Goal: Register for event/course

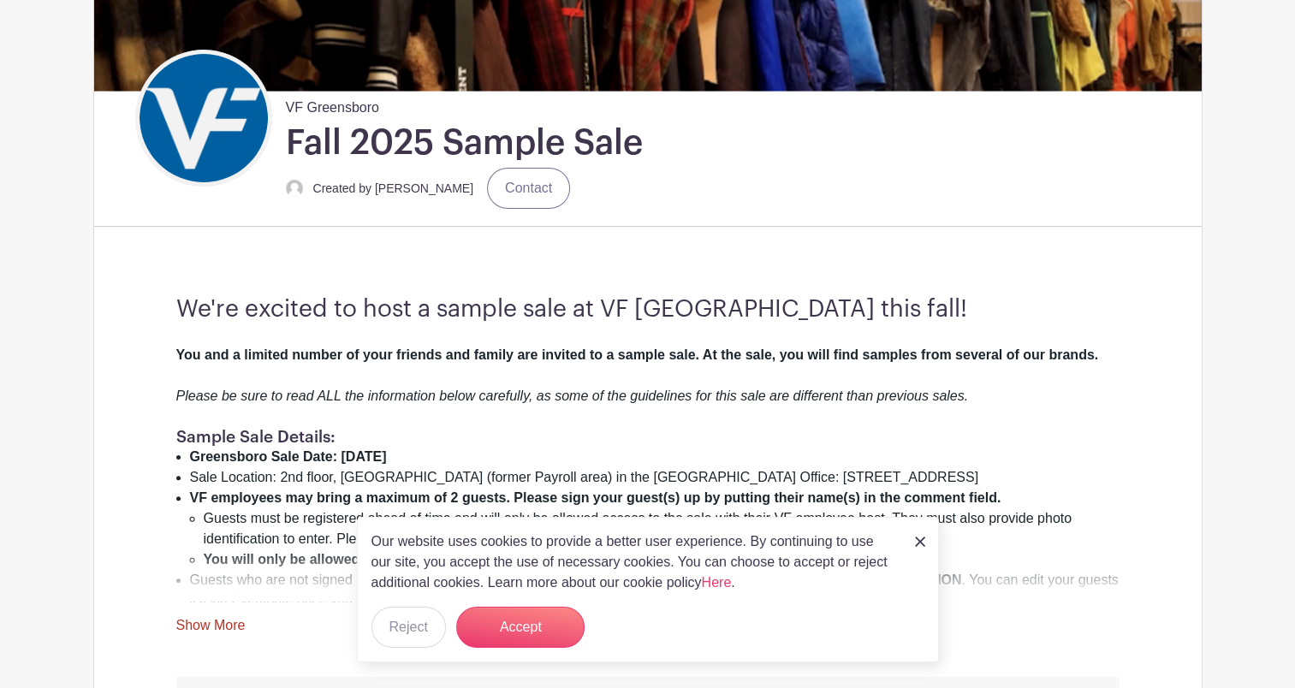
scroll to position [352, 0]
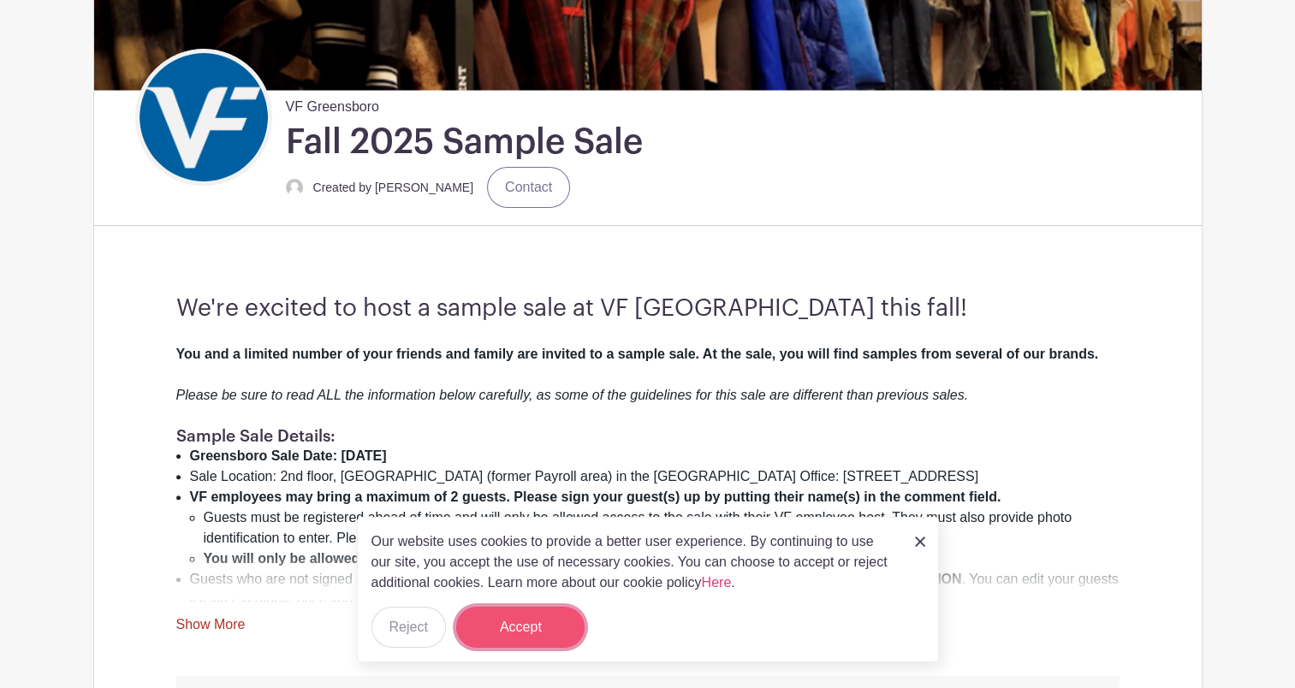
click at [520, 622] on button "Accept" at bounding box center [520, 627] width 128 height 41
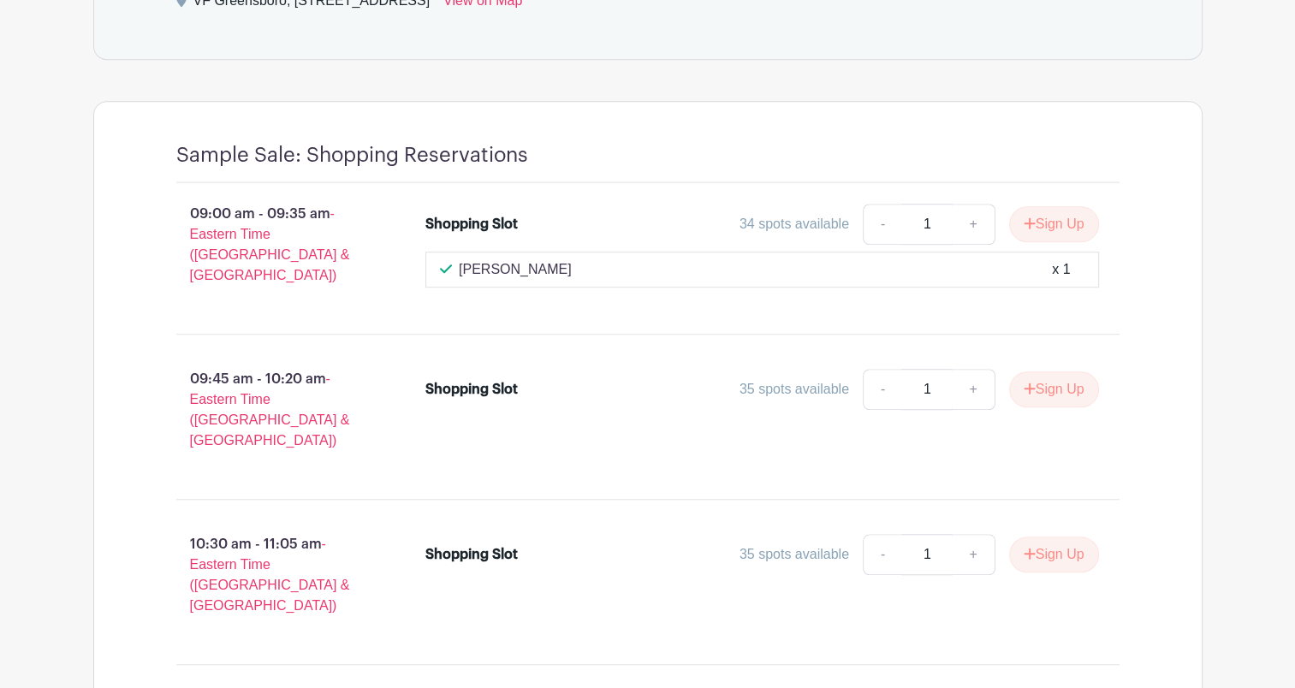
scroll to position [1301, 0]
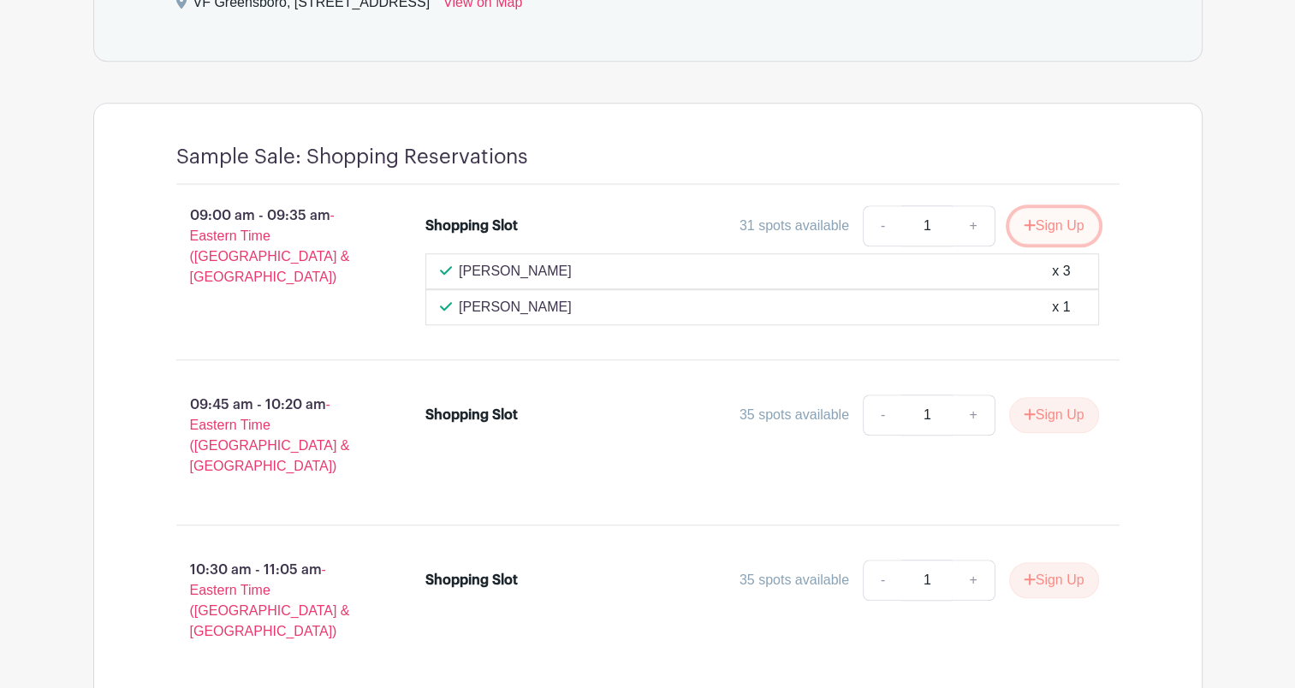
click at [1030, 221] on icon "submit" at bounding box center [1030, 225] width 12 height 14
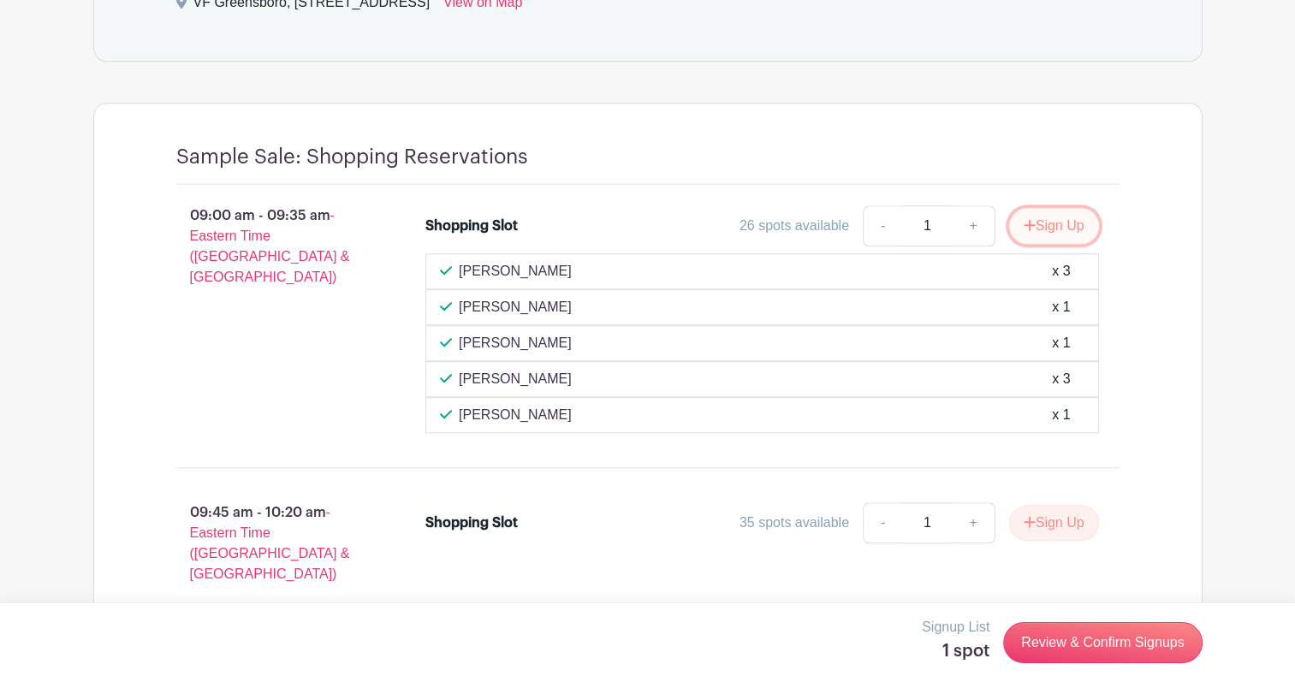
click at [1024, 220] on icon "submit" at bounding box center [1030, 225] width 12 height 14
click at [1020, 220] on link "+" at bounding box center [1029, 225] width 43 height 41
type input "2"
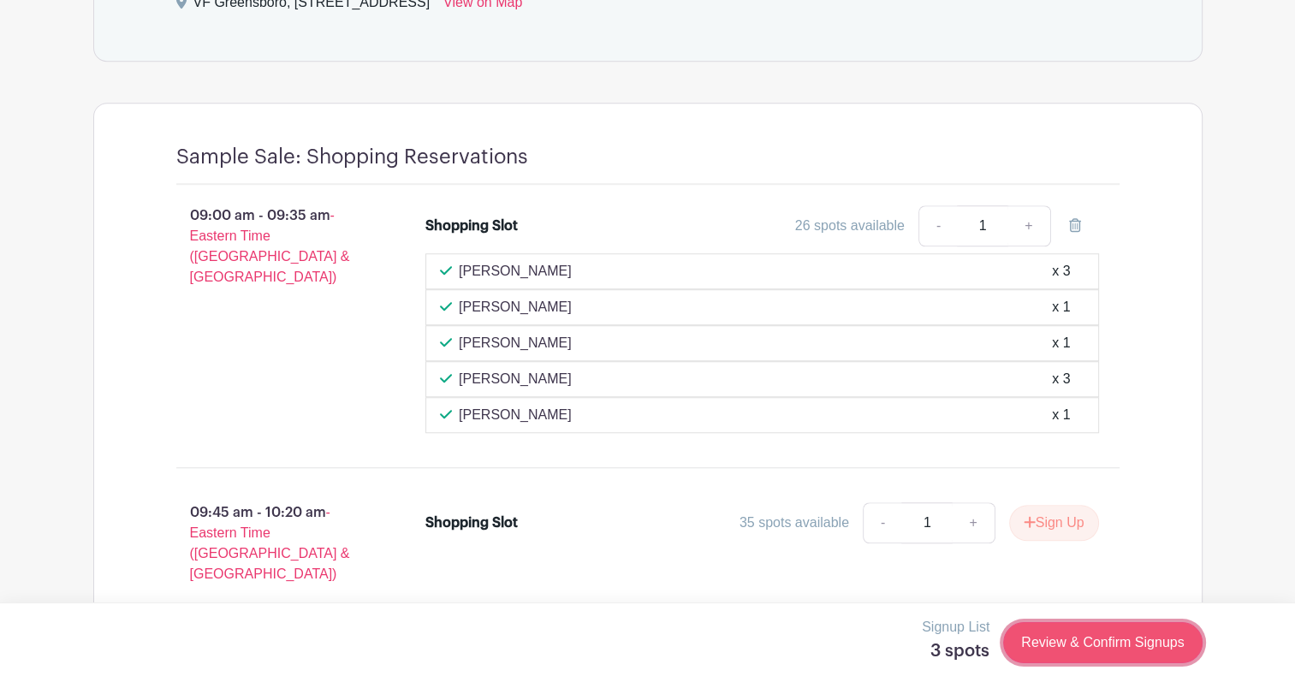
click at [1032, 651] on link "Review & Confirm Signups" at bounding box center [1102, 642] width 199 height 41
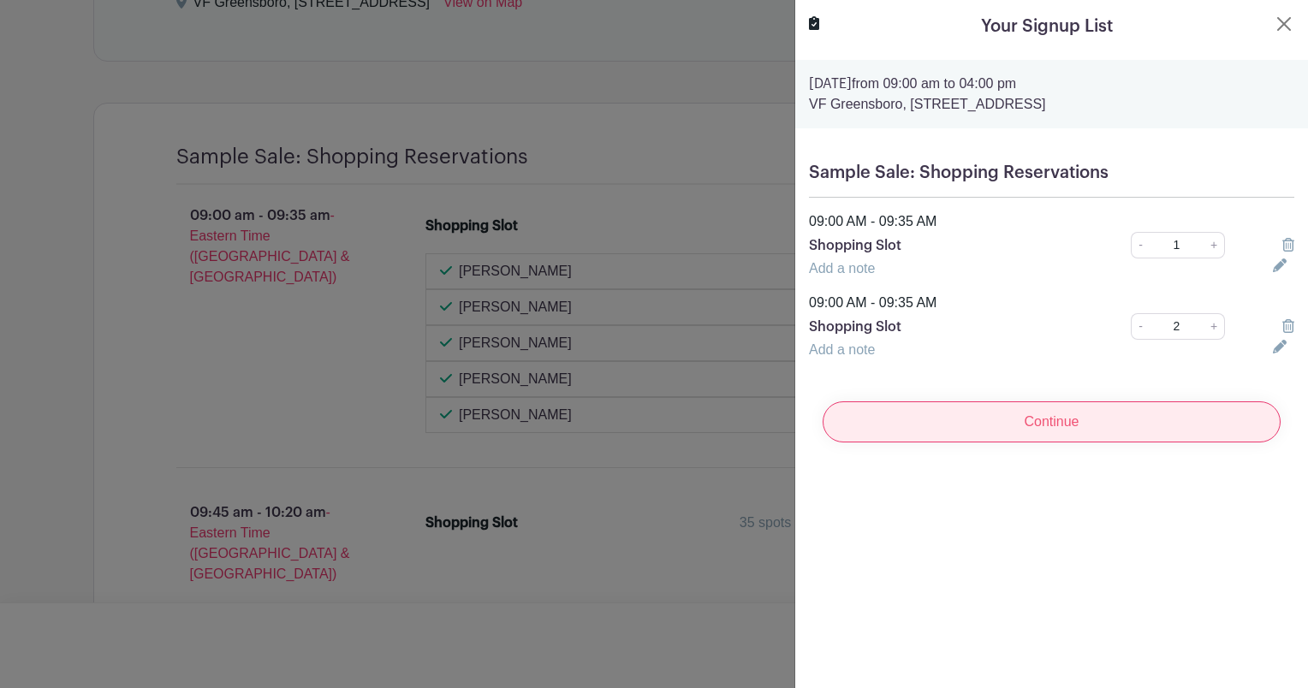
click at [1002, 421] on input "Continue" at bounding box center [1052, 422] width 458 height 41
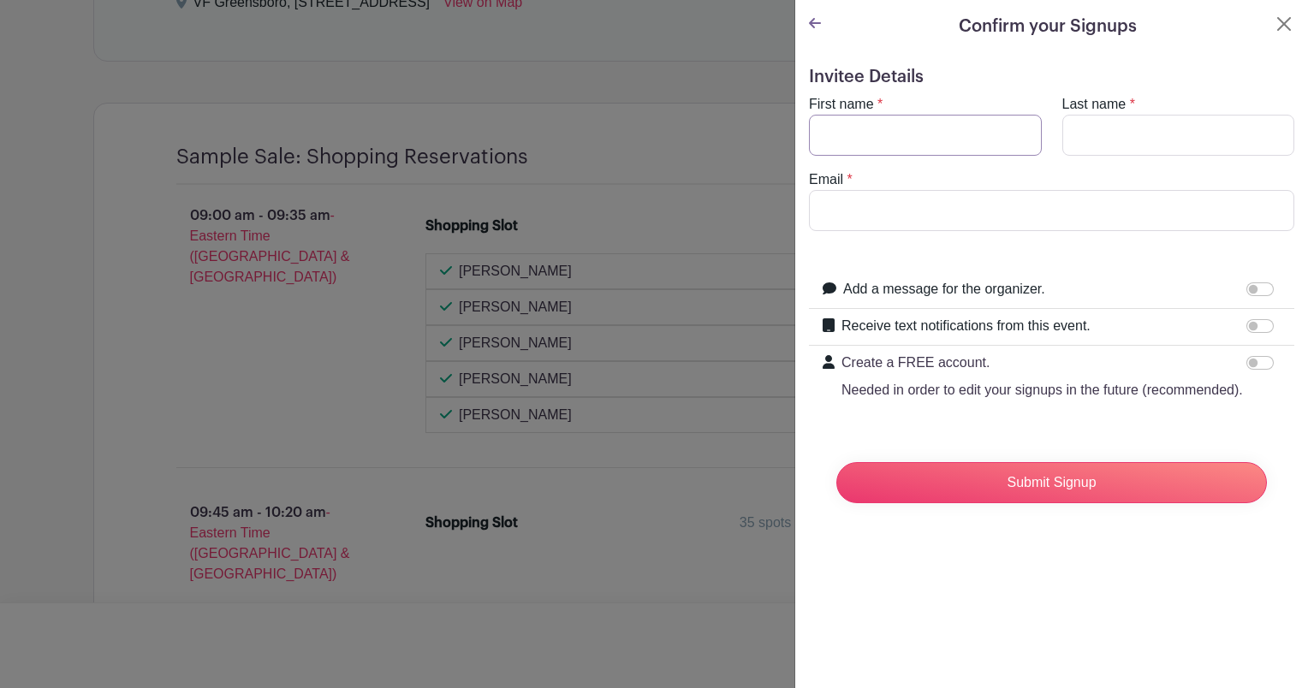
click at [901, 137] on input "First name" at bounding box center [925, 135] width 233 height 41
type input "Casi"
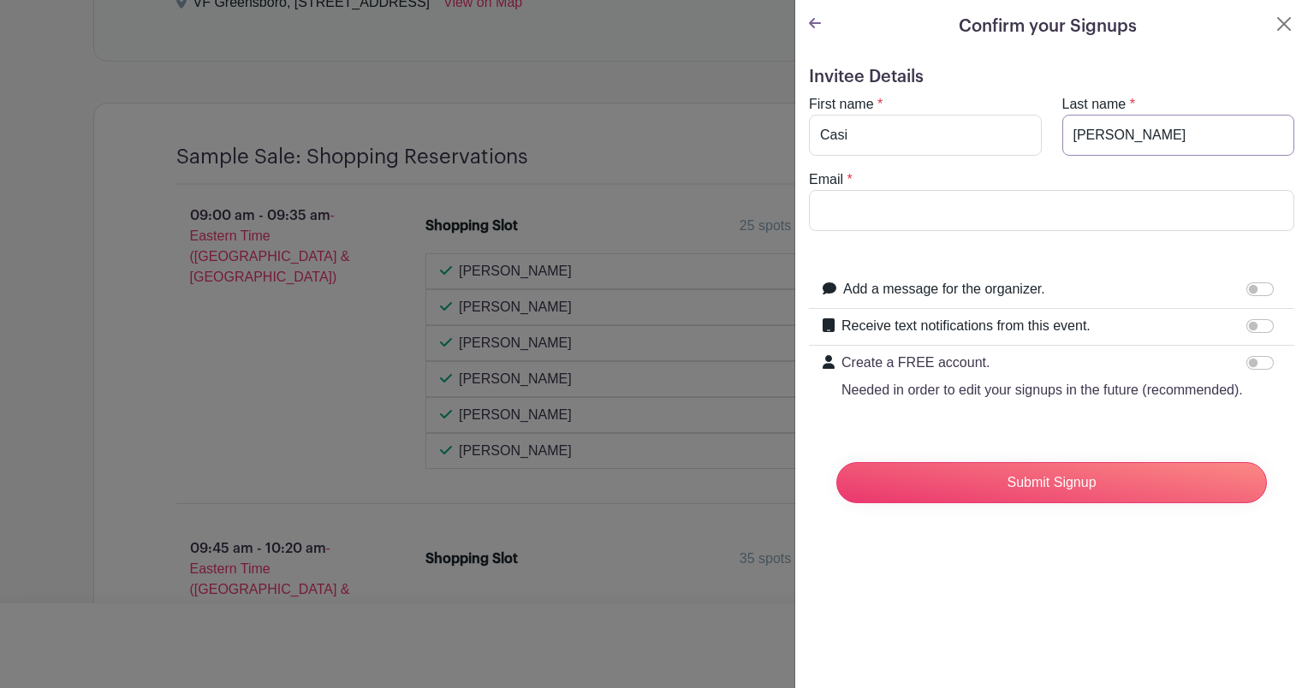
type input "[PERSON_NAME]"
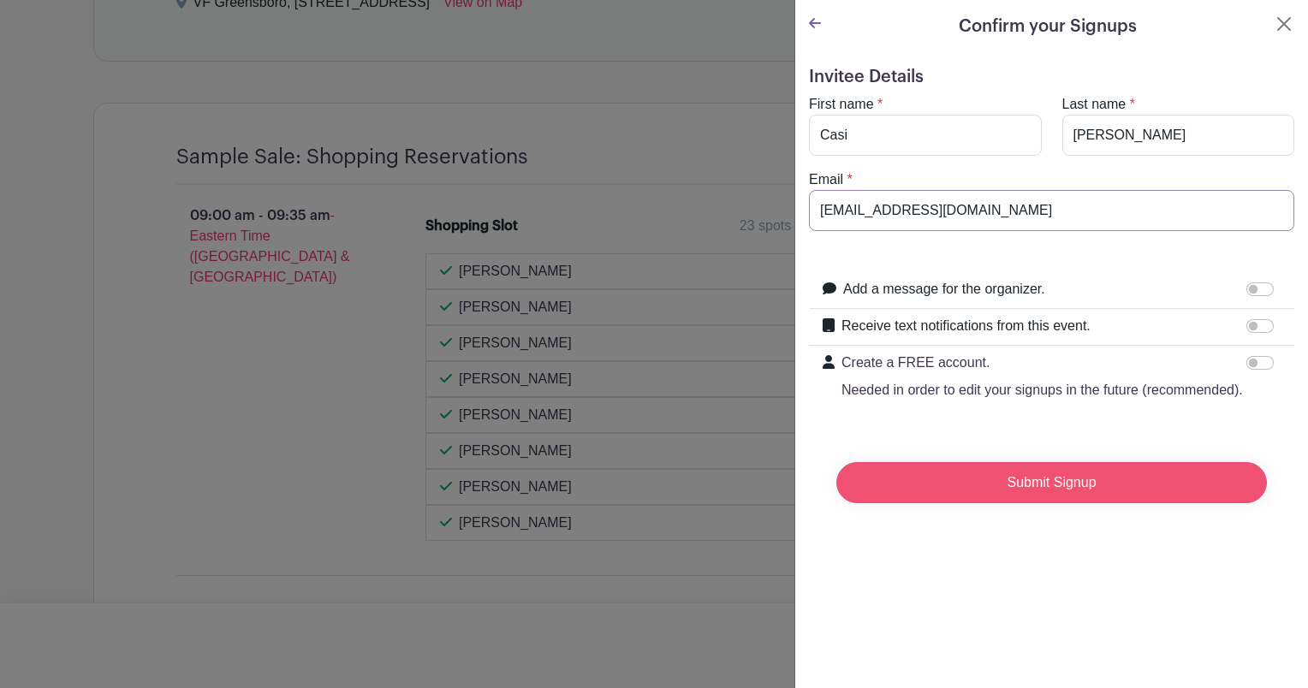
type input "[EMAIL_ADDRESS][DOMAIN_NAME]"
click at [976, 503] on input "Submit Signup" at bounding box center [1051, 482] width 431 height 41
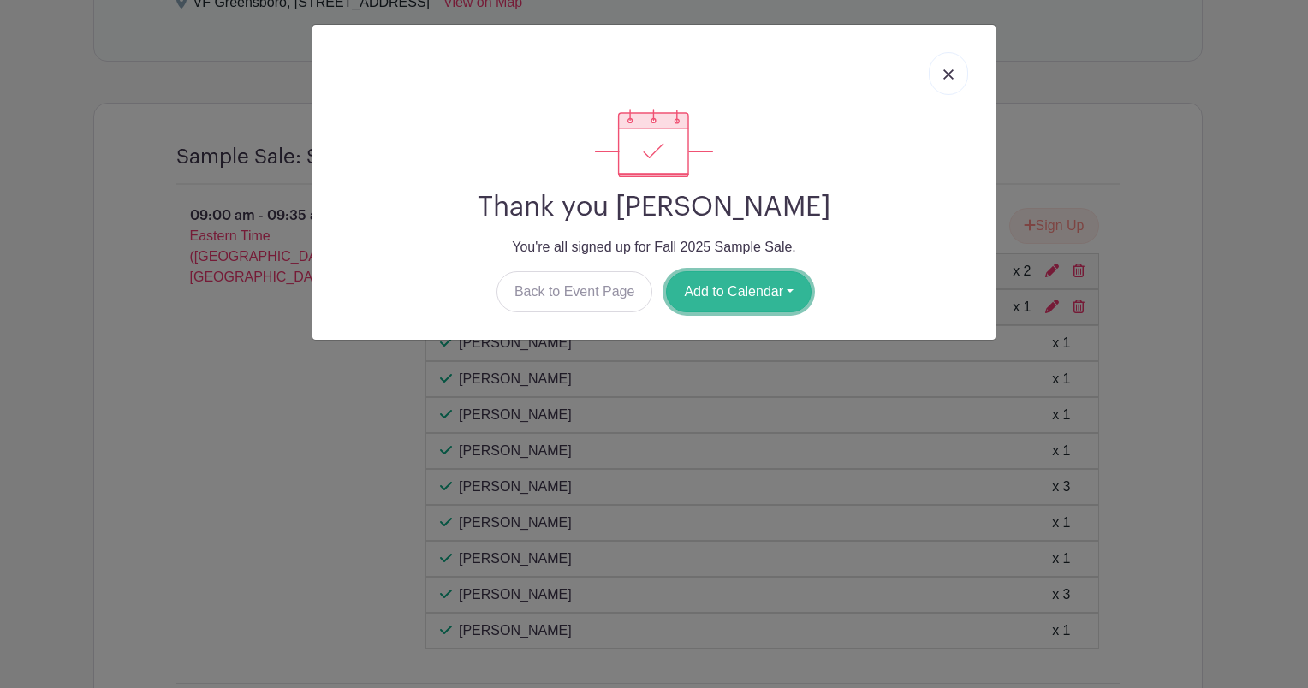
drag, startPoint x: 782, startPoint y: 288, endPoint x: 691, endPoint y: 281, distance: 91.9
click at [691, 281] on button "Add to Calendar" at bounding box center [739, 291] width 146 height 41
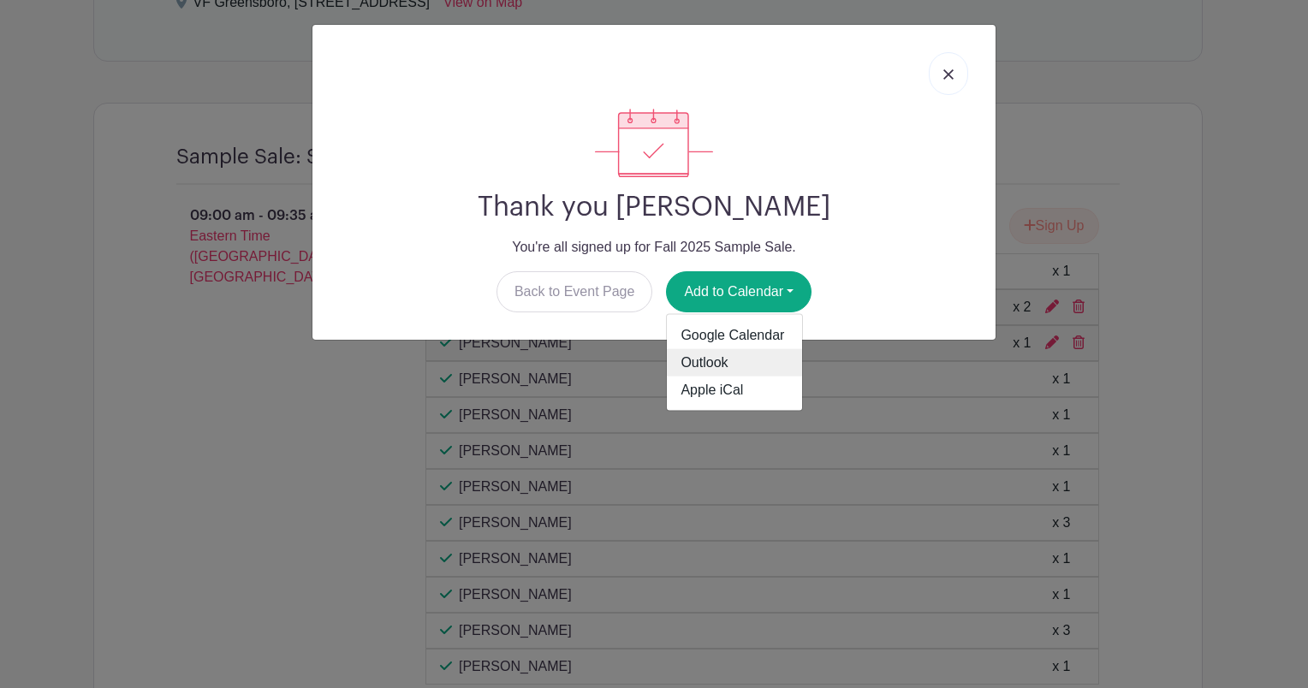
click at [691, 366] on link "Outlook" at bounding box center [734, 362] width 135 height 27
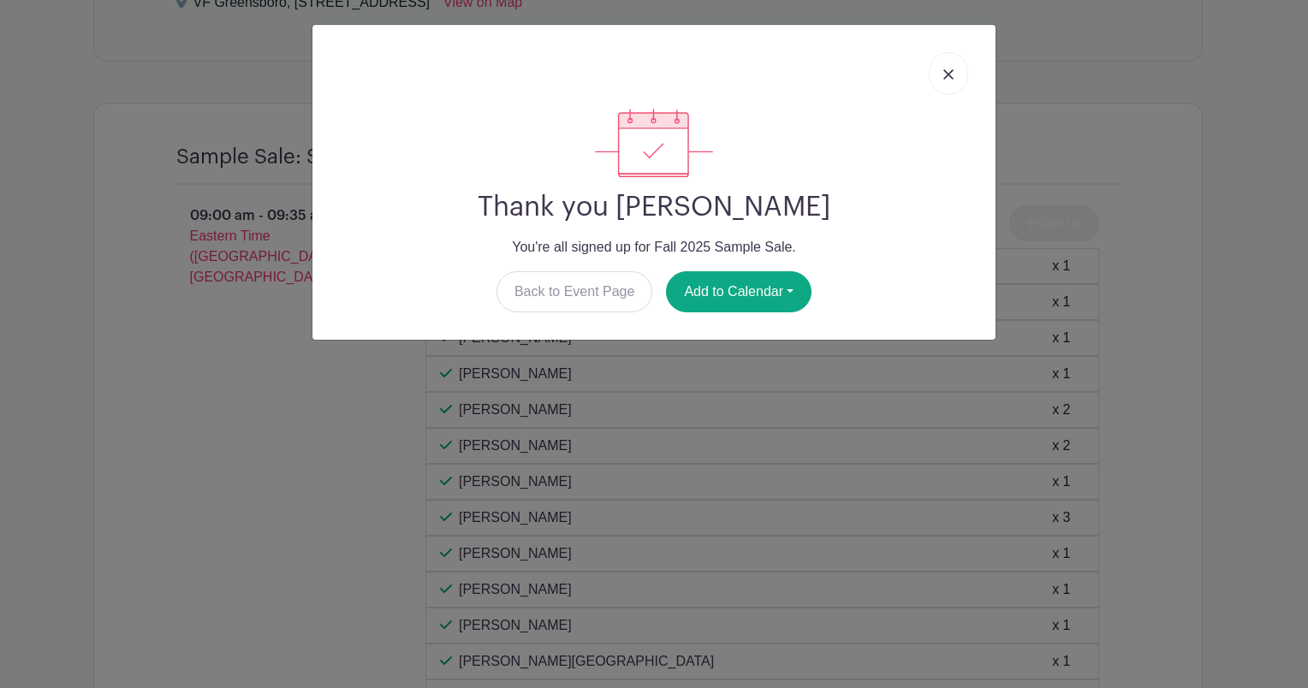
click at [949, 74] on img at bounding box center [948, 74] width 10 height 10
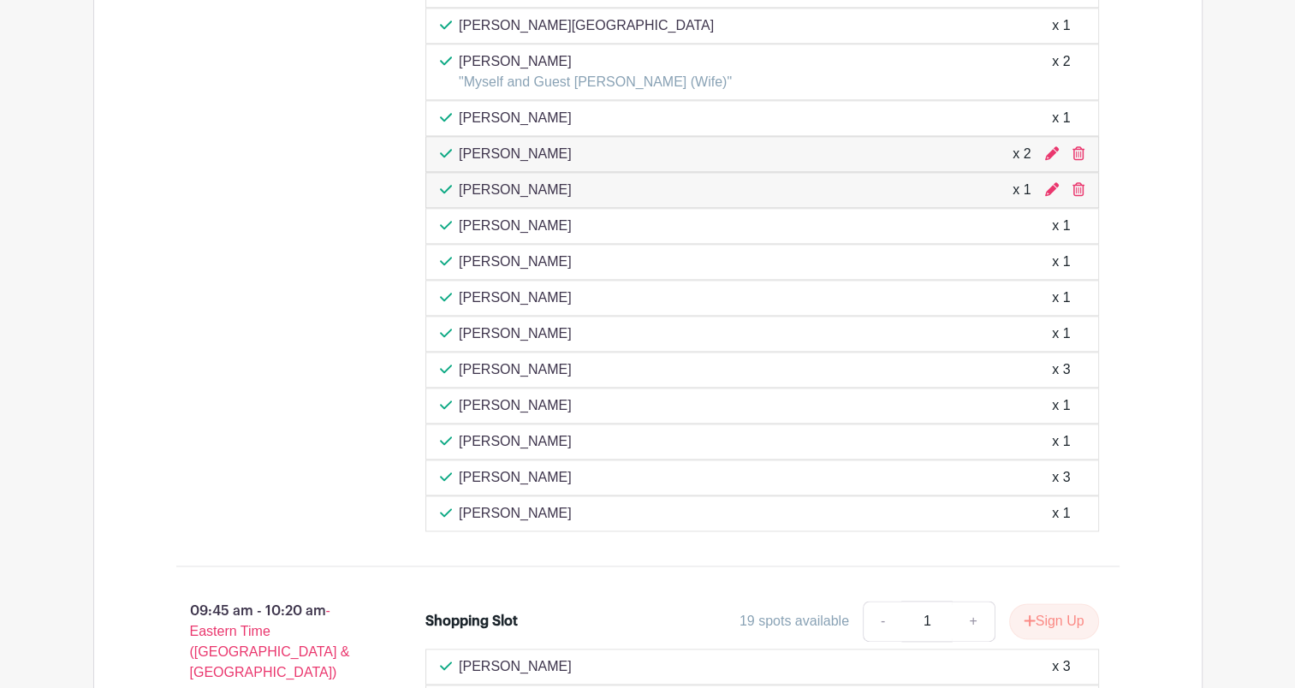
scroll to position [1942, 0]
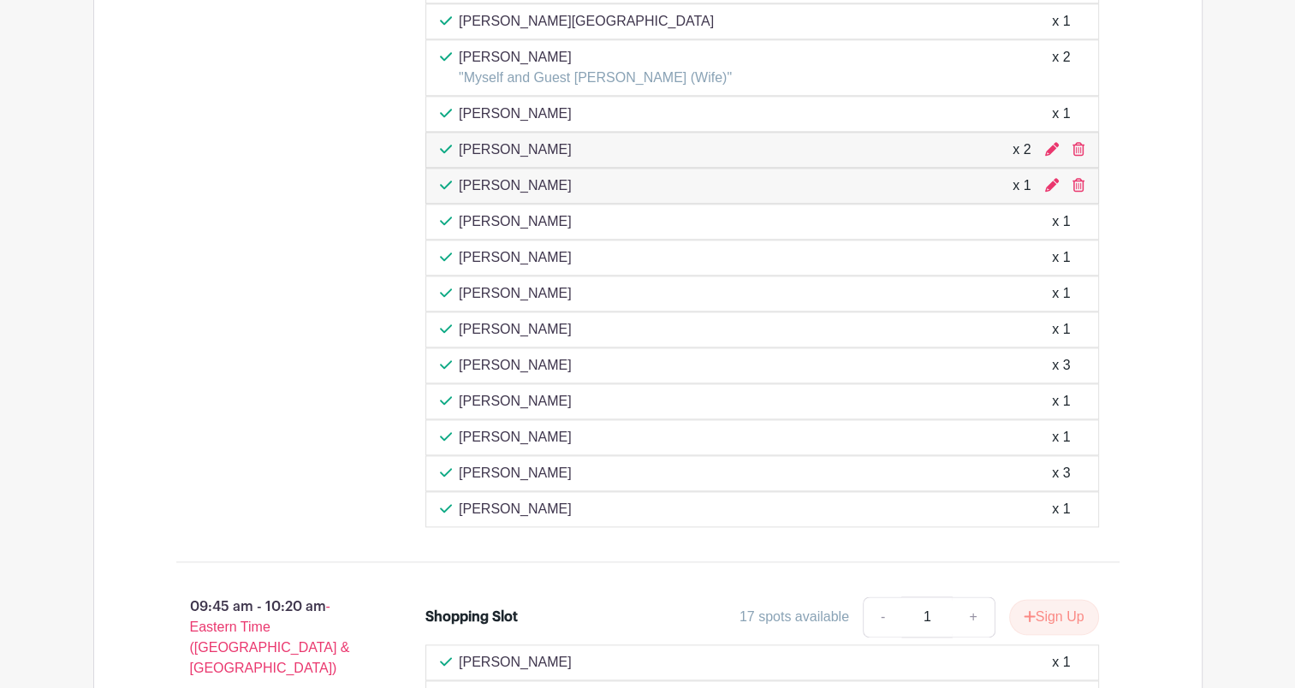
click at [1044, 140] on div "[PERSON_NAME] x 2" at bounding box center [762, 150] width 645 height 21
click at [1053, 142] on icon at bounding box center [1052, 149] width 14 height 14
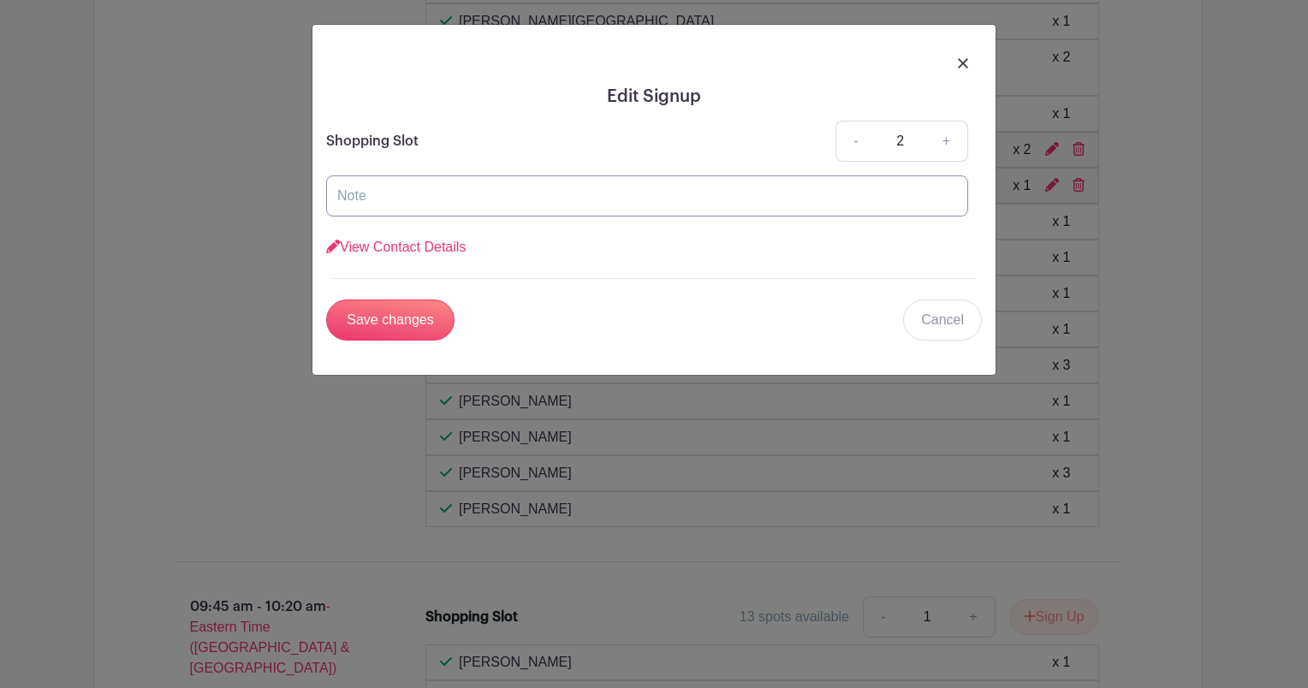
click at [715, 198] on input "text" at bounding box center [647, 195] width 642 height 41
type input "[PERSON_NAME] (Husband)"
click at [415, 326] on input "Save changes" at bounding box center [390, 320] width 128 height 41
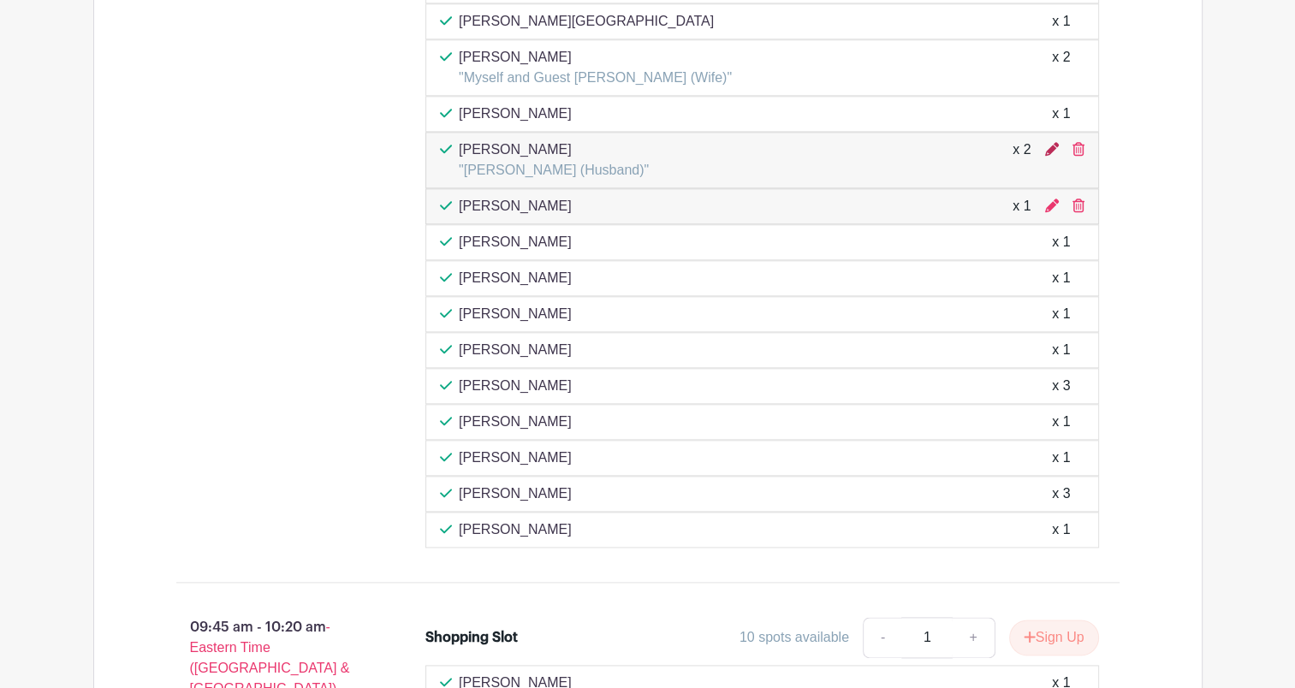
click at [1048, 142] on icon at bounding box center [1052, 149] width 14 height 14
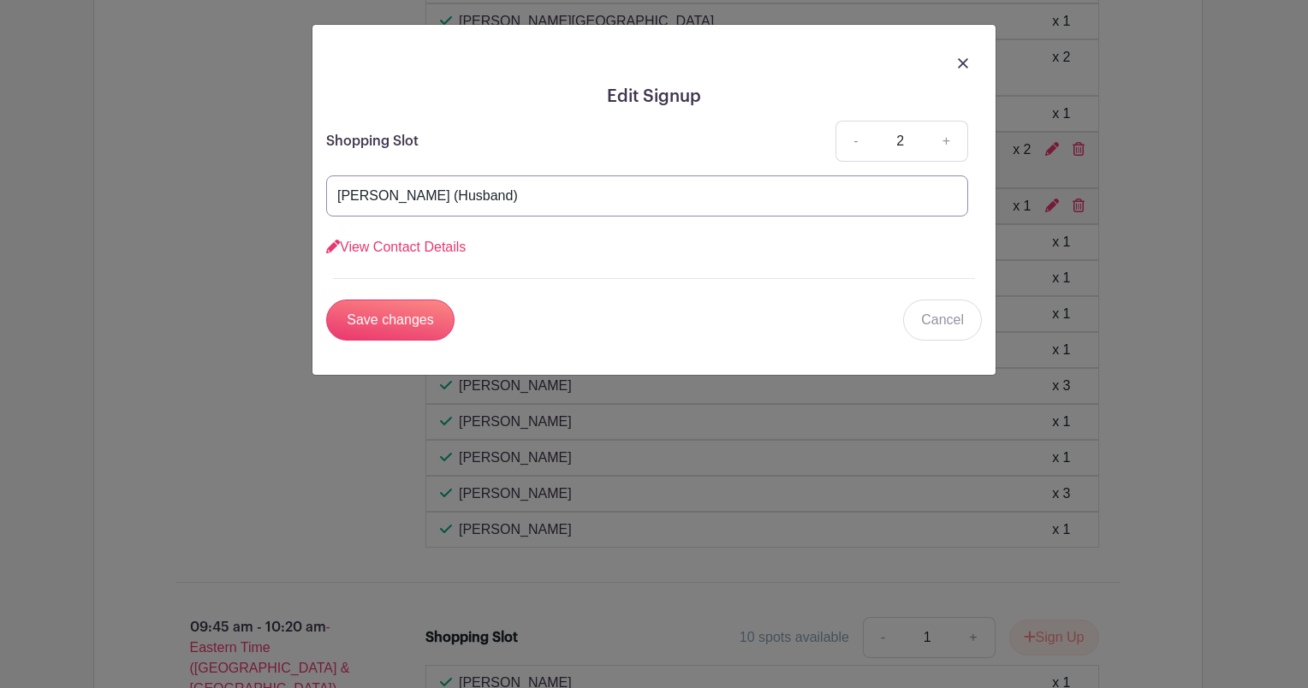
click at [449, 199] on input "[PERSON_NAME] (Husband)" at bounding box center [647, 195] width 642 height 41
type input "[PERSON_NAME] (Husband) & [PERSON_NAME]"
click at [406, 311] on input "Save changes" at bounding box center [390, 320] width 128 height 41
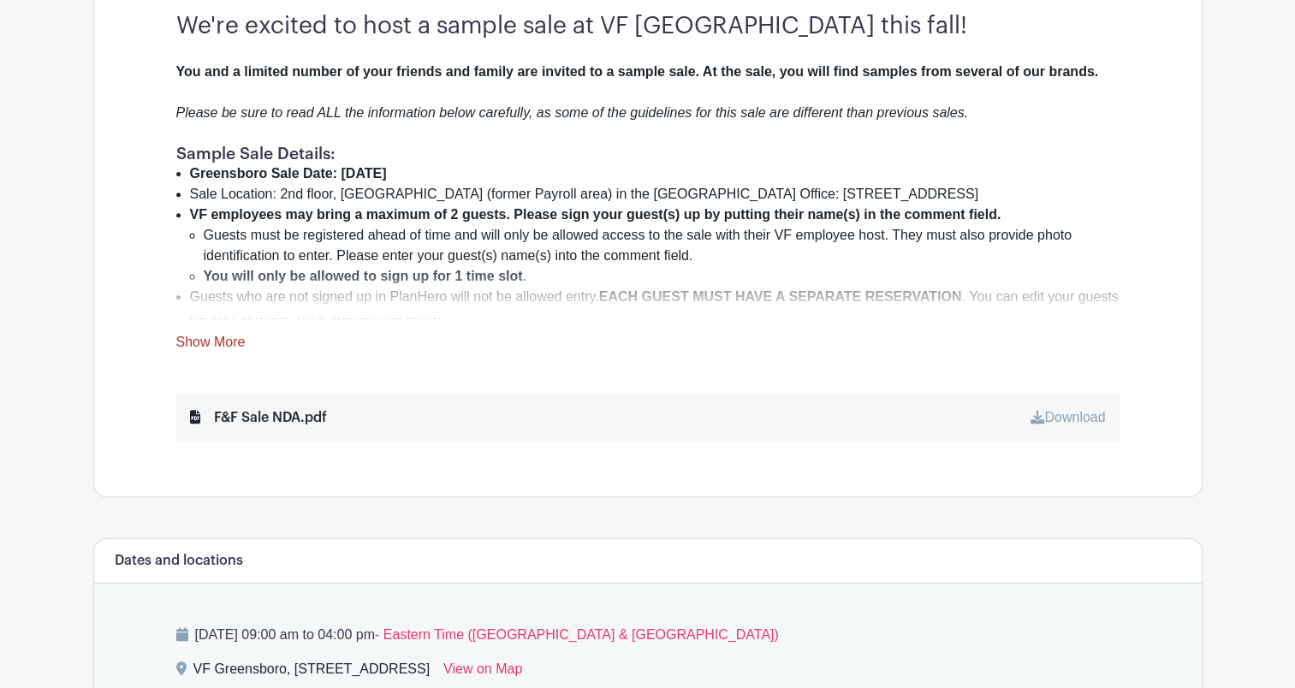
scroll to position [636, 0]
click at [1069, 413] on link "Download" at bounding box center [1068, 415] width 74 height 15
